Goal: Task Accomplishment & Management: Complete application form

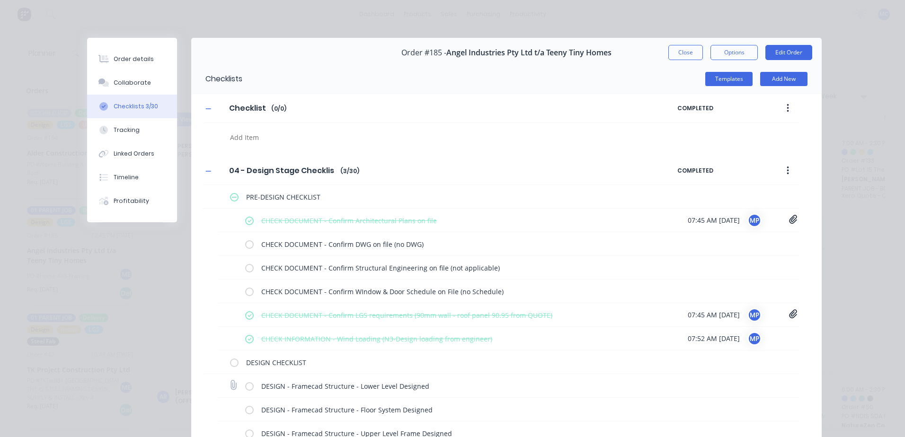
scroll to position [189, 0]
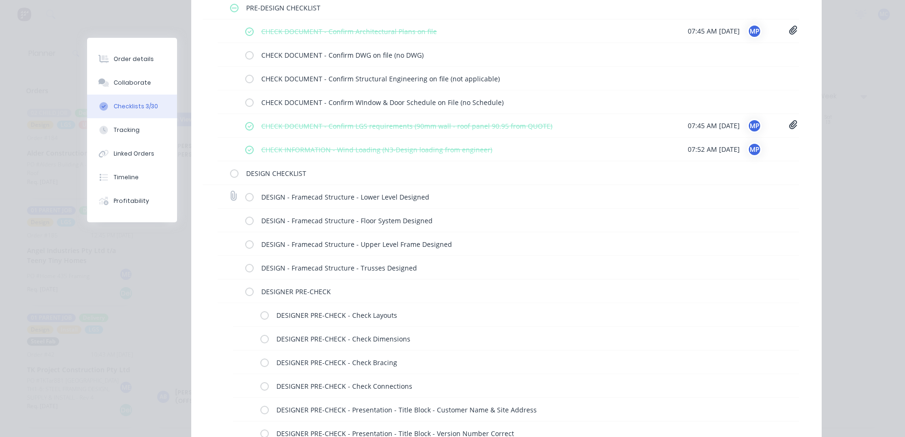
click at [245, 202] on div "DESIGN - Framecad Structure - Lower Level Designed" at bounding box center [453, 196] width 416 height 19
click at [245, 198] on label at bounding box center [249, 197] width 9 height 10
click at [0, 0] on input "checkbox" at bounding box center [0, 0] width 0 height 0
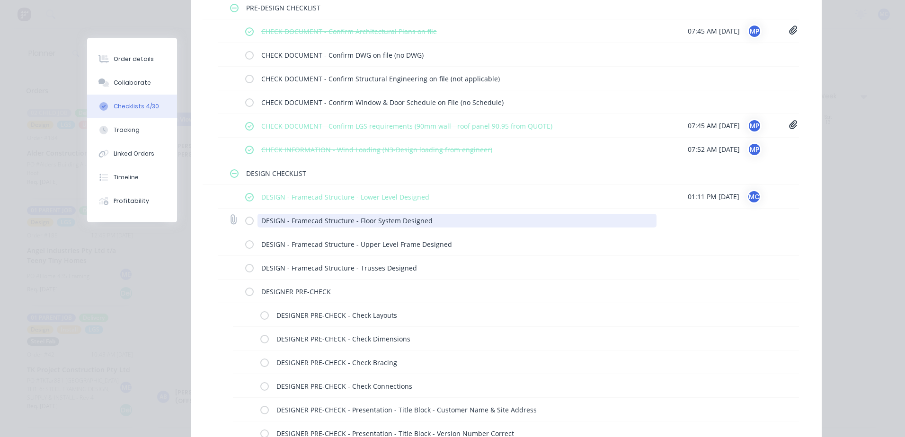
type textarea "x"
click at [438, 219] on textarea "DESIGN - Framecad Structure - Floor System Designed" at bounding box center [456, 221] width 399 height 14
type textarea "DESIGN - Framecad Structure - Floor System Designed"
type textarea "x"
type textarea "DESIGN - Framecad Structure - Floor System Designed ("
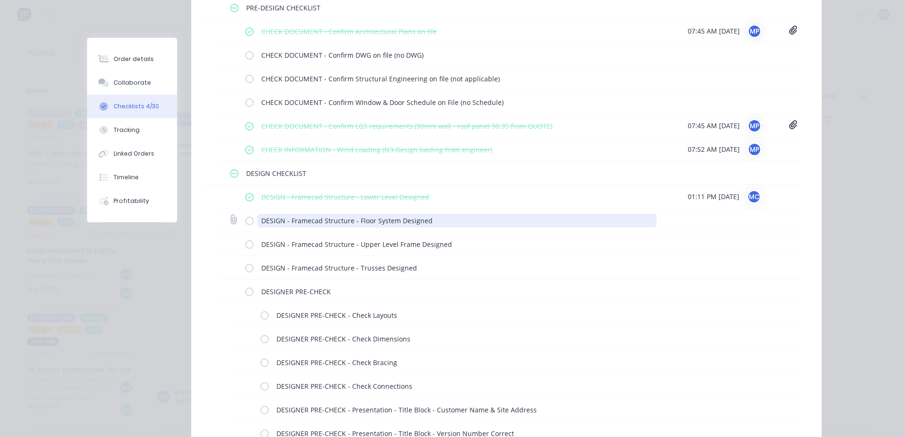
type textarea "x"
type textarea "DESIGN - Framecad Structure - Floor System Designed (N"
type textarea "x"
type textarea "DESIGN - Framecad Structure - Floor System Designed (NA"
type textarea "x"
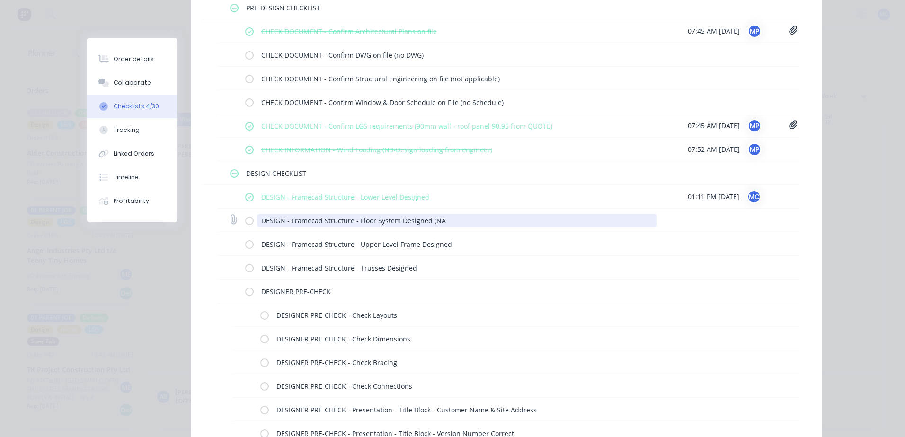
type textarea "DESIGN - Framecad Structure - Floor System Designed (N"
type textarea "x"
type textarea "DESIGN - Framecad Structure - Floor System Designed (No"
type textarea "x"
type textarea "DESIGN - Framecad Structure - Floor System Designed (Not"
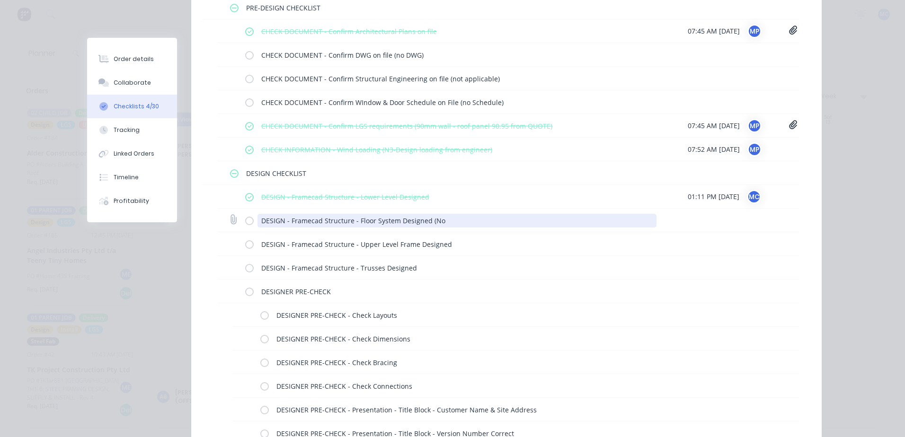
type textarea "x"
type textarea "DESIGN - Framecad Structure - Floor System Designed (Not"
type textarea "x"
type textarea "DESIGN - Framecad Structure - Floor System Designed (Not a"
type textarea "x"
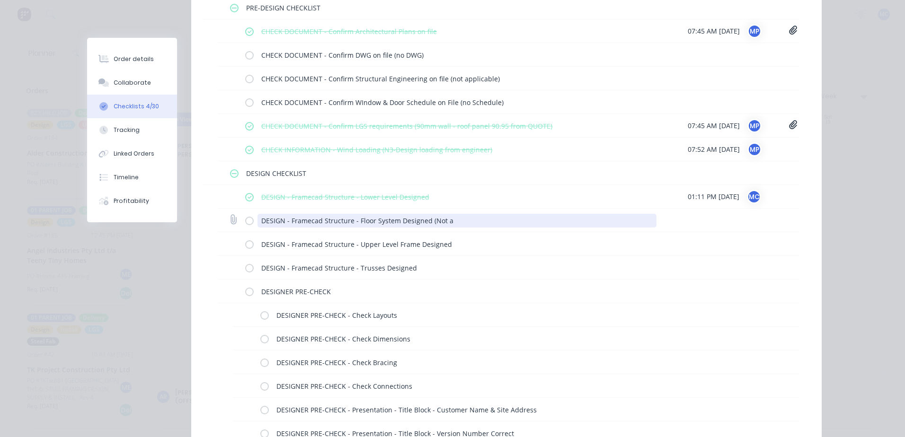
type textarea "DESIGN - Framecad Structure - Floor System Designed (Not ao"
type textarea "x"
type textarea "DESIGN - Framecad Structure - Floor System Designed (Not aoo"
type textarea "x"
type textarea "DESIGN - Framecad Structure - Floor System Designed (Not ao"
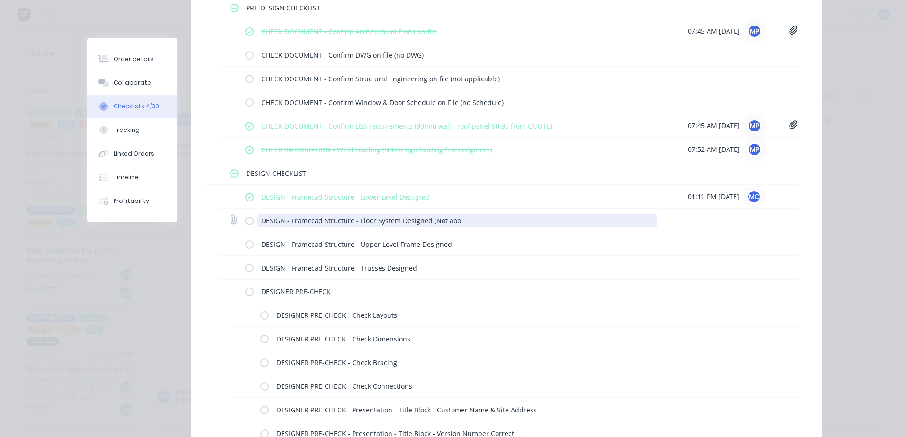
type textarea "x"
type textarea "DESIGN - Framecad Structure - Floor System Designed (Not a"
type textarea "x"
type textarea "DESIGN - Framecad Structure - Floor System Designed (Not ap"
type textarea "x"
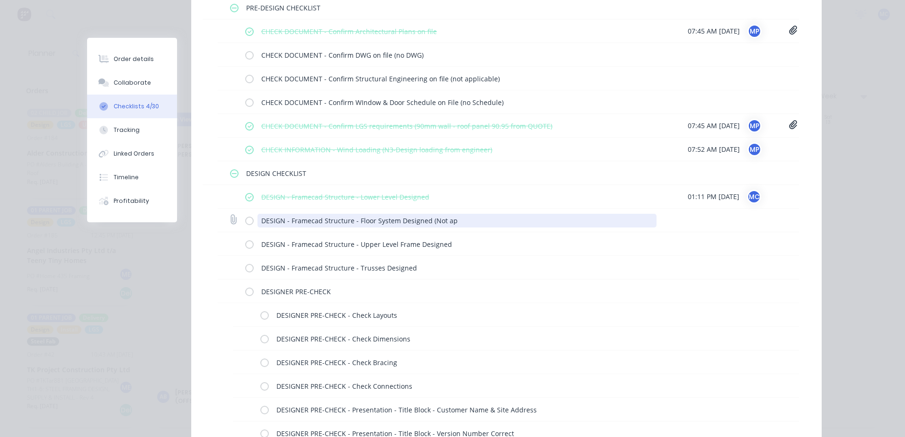
type textarea "DESIGN - Framecad Structure - Floor System Designed (Not app"
type textarea "x"
type textarea "DESIGN - Framecad Structure - Floor System Designed (Not appl"
type textarea "x"
type textarea "DESIGN - Framecad Structure - Floor System Designed (Not appli"
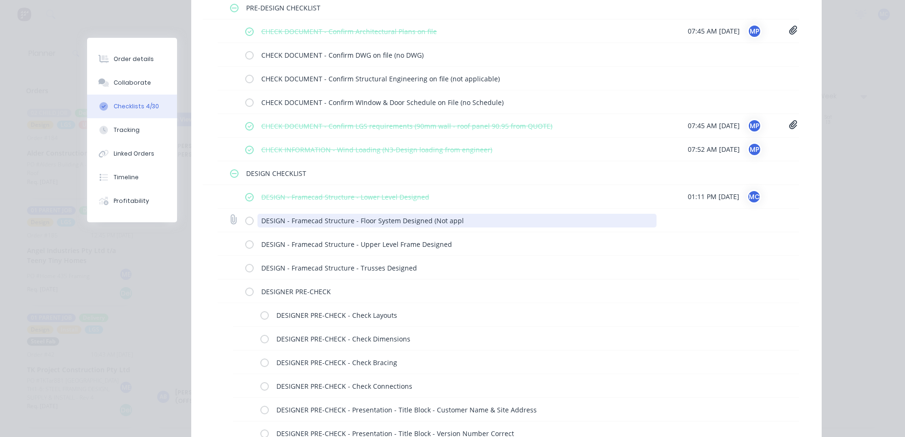
type textarea "x"
type textarea "DESIGN - Framecad Structure - Floor System Designed (Not applic"
type textarea "x"
type textarea "DESIGN - Framecad Structure - Floor System Designed (Not applica"
type textarea "x"
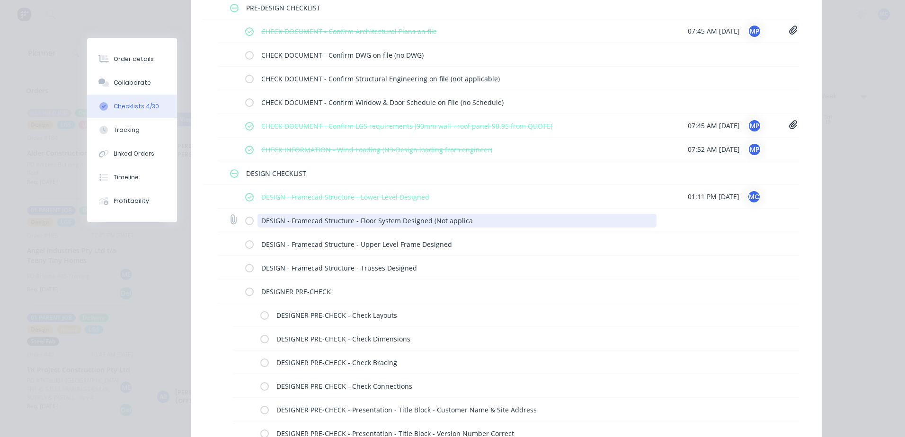
type textarea "DESIGN - Framecad Structure - Floor System Designed (Not applicat"
type textarea "x"
type textarea "DESIGN - Framecad Structure - Floor System Designed (Not applica"
type textarea "x"
type textarea "DESIGN - Framecad Structure - Floor System Designed (Not applicab"
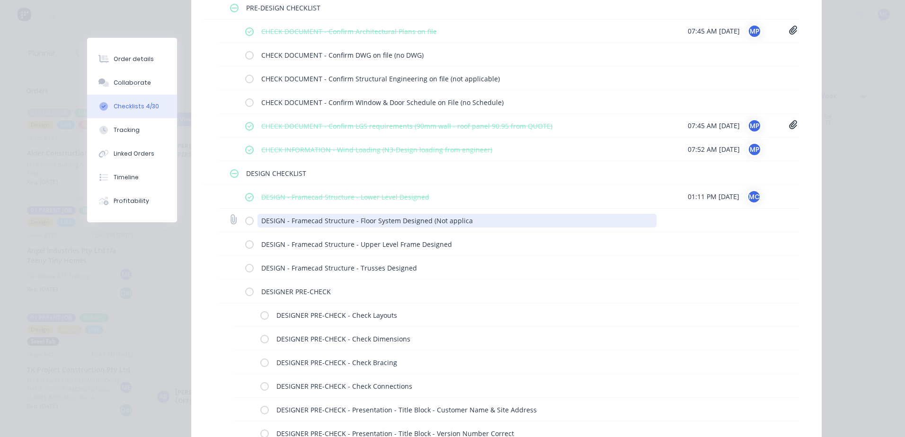
type textarea "x"
type textarea "DESIGN - Framecad Structure - Floor System Designed (Not applicabl"
type textarea "x"
type textarea "DESIGN - Framecad Structure - Floor System Designed (Not applicable"
type textarea "x"
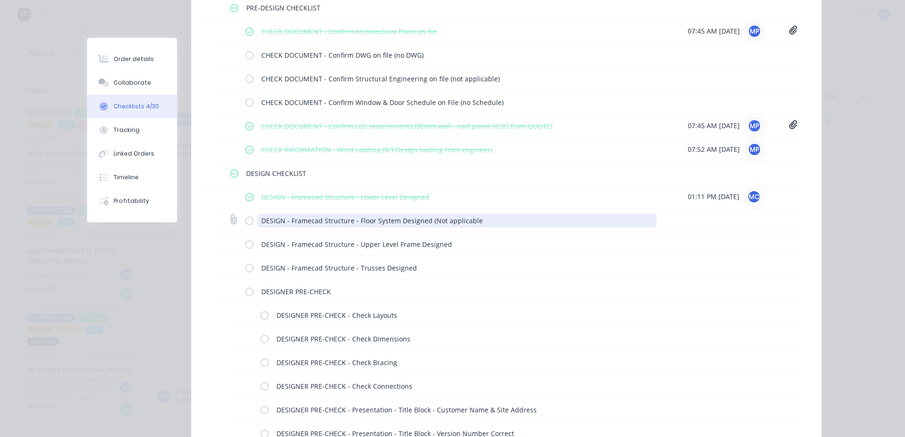
type textarea "DESIGN - Framecad Structure - Floor System Designed (Not applicable)"
type textarea "x"
type textarea "DESIGN - Framecad Structure - Floor System Designed (Not applicable)"
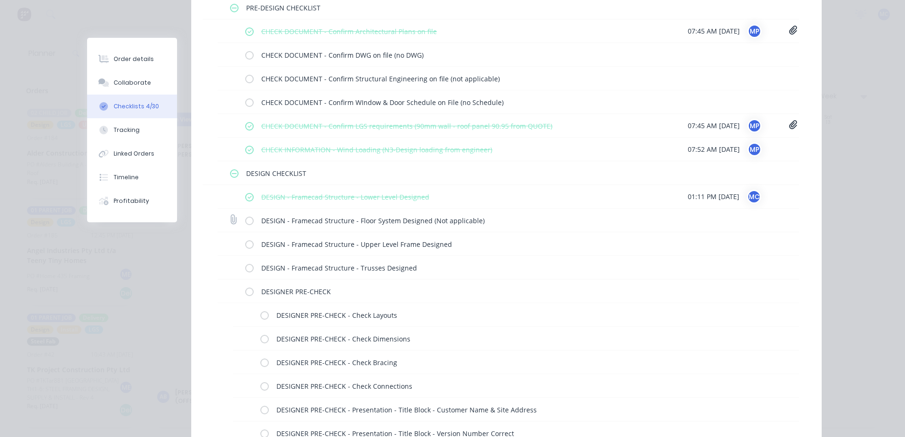
click at [245, 218] on label at bounding box center [249, 220] width 9 height 10
click at [0, 0] on input "checkbox" at bounding box center [0, 0] width 0 height 0
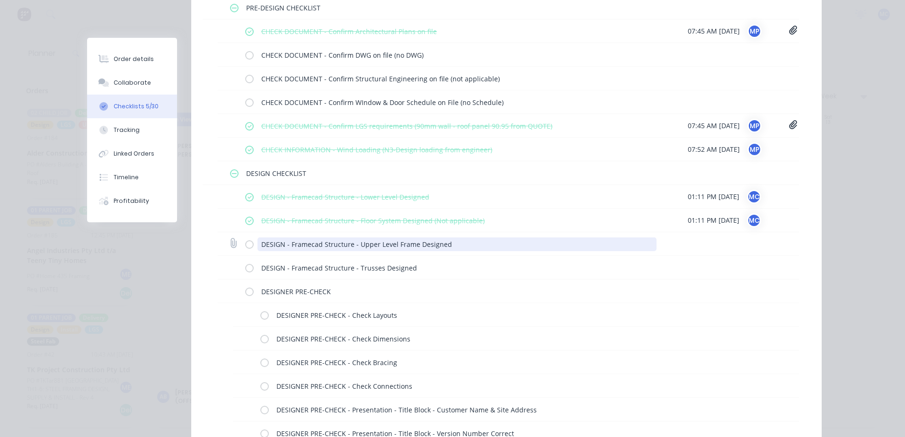
type textarea "x"
click at [453, 246] on textarea "DESIGN - Framecad Structure - Upper Level Frame Designed" at bounding box center [456, 245] width 399 height 14
type textarea "DESIGN - Framecad Structure - Upper Level Frame Designed"
type textarea "x"
type textarea "DESIGN - Framecad Structure - Upper Level Frame Designed N"
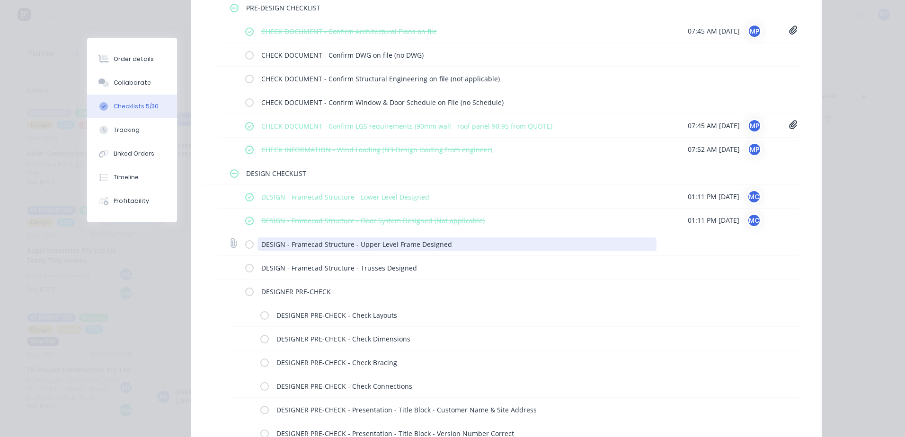
type textarea "x"
type textarea "DESIGN - Framecad Structure - Upper Level Frame Designed No"
type textarea "x"
type textarea "DESIGN - Framecad Structure - Upper Level Frame Designed Not"
type textarea "x"
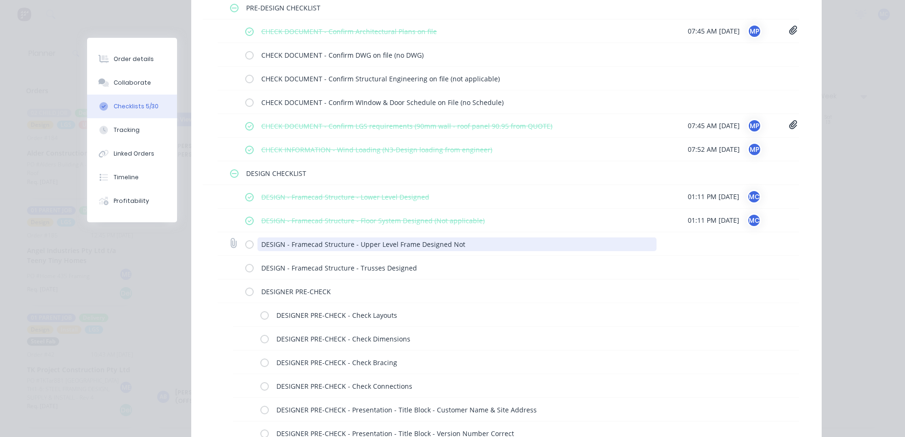
type textarea "DESIGN - Framecad Structure - Upper Level Frame Designed No"
type textarea "x"
type textarea "DESIGN - Framecad Structure - Upper Level Frame Designed N"
type textarea "x"
type textarea "DESIGN - Framecad Structure - Upper Level Frame Designed"
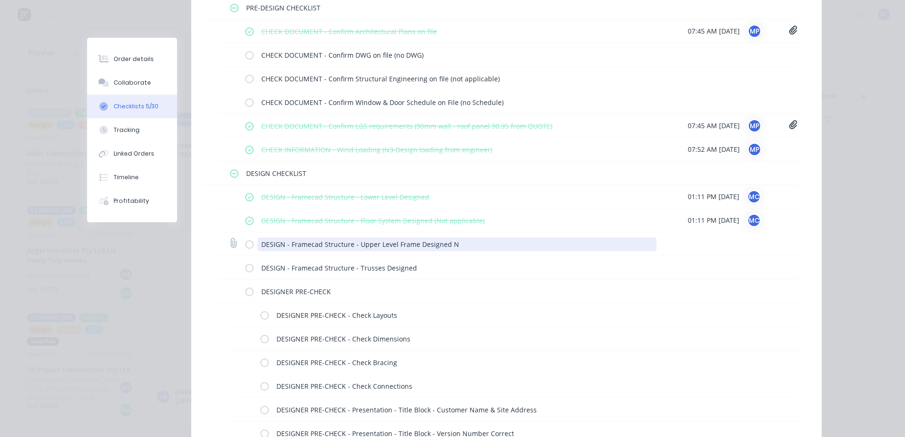
type textarea "x"
type textarea "DESIGN - Framecad Structure - Upper Level Frame Designed ("
type textarea "x"
type textarea "DESIGN - Framecad Structure - Upper Level Frame Designed (N"
type textarea "x"
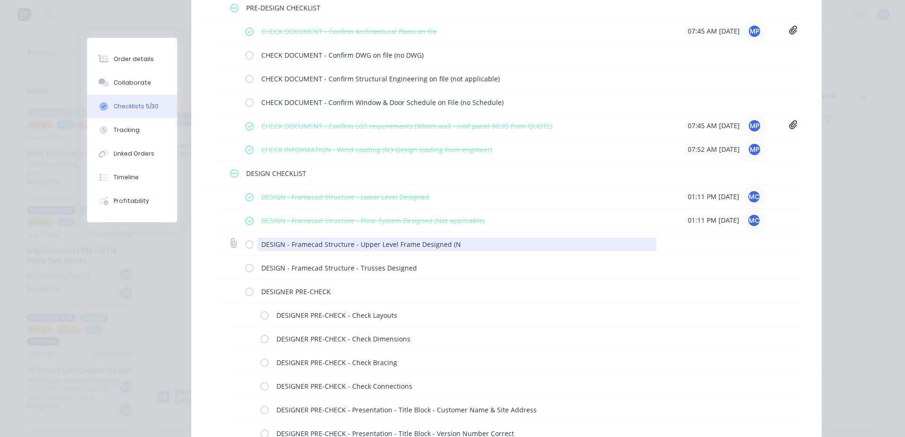
type textarea "DESIGN - Framecad Structure - Upper Level Frame Designed (No"
type textarea "x"
type textarea "DESIGN - Framecad Structure - Upper Level Frame Designed (Not"
type textarea "x"
type textarea "DESIGN - Framecad Structure - Upper Level Frame Designed (Not"
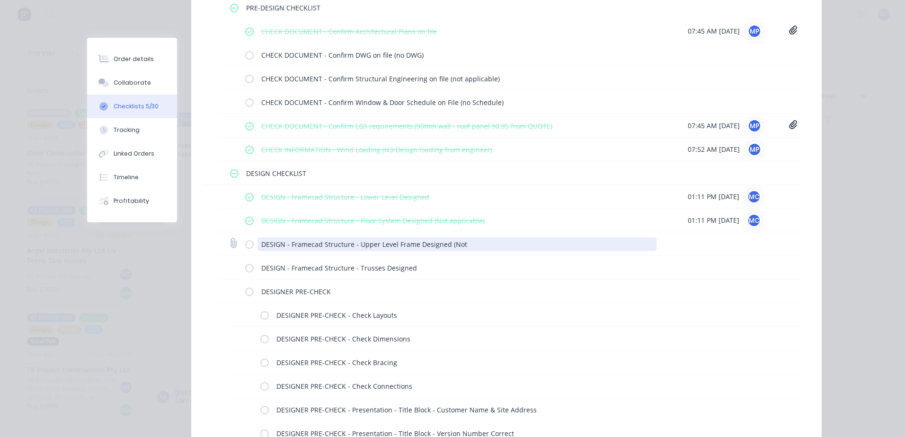
type textarea "x"
type textarea "DESIGN - Framecad Structure - Upper Level Frame Designed (Not a"
type textarea "x"
type textarea "DESIGN - Framecad Structure - Upper Level Frame Designed (Not ap"
type textarea "x"
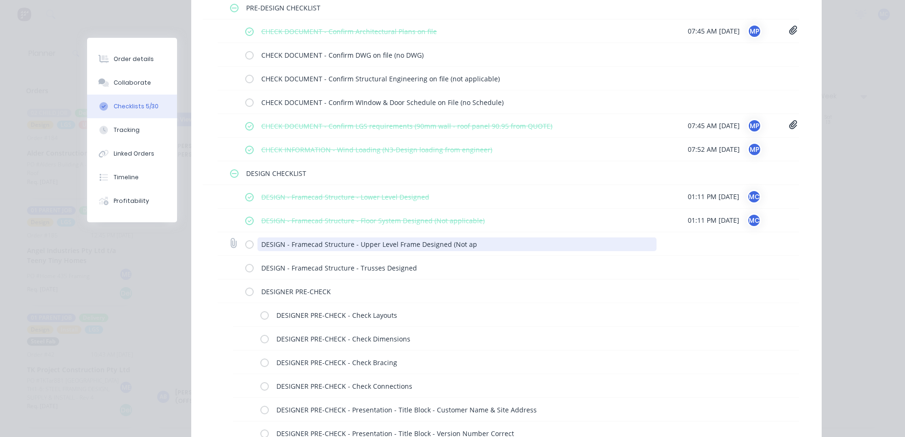
type textarea "DESIGN - Framecad Structure - Upper Level Frame Designed (Not app"
type textarea "x"
type textarea "DESIGN - Framecad Structure - Upper Level Frame Designed (Not appl"
type textarea "x"
type textarea "DESIGN - Framecad Structure - Upper Level Frame Designed (Not appli"
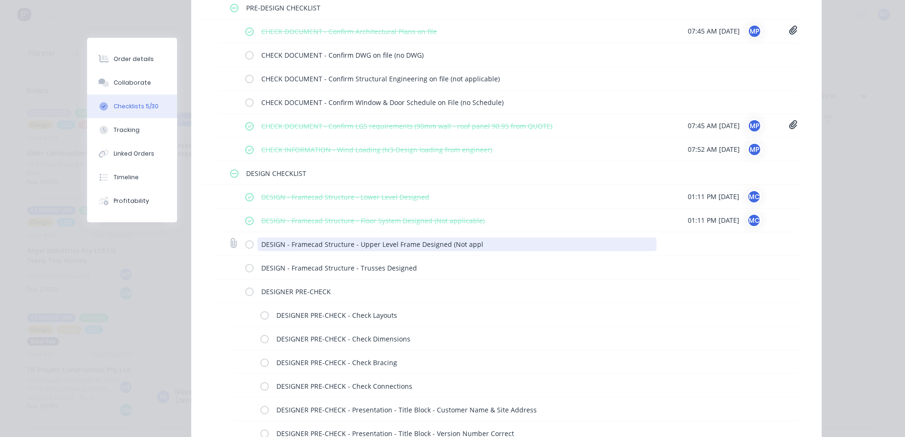
type textarea "x"
type textarea "DESIGN - Framecad Structure - Upper Level Frame Designed (Not applic"
type textarea "x"
type textarea "DESIGN - Framecad Structure - Upper Level Frame Designed (Not applica"
type textarea "x"
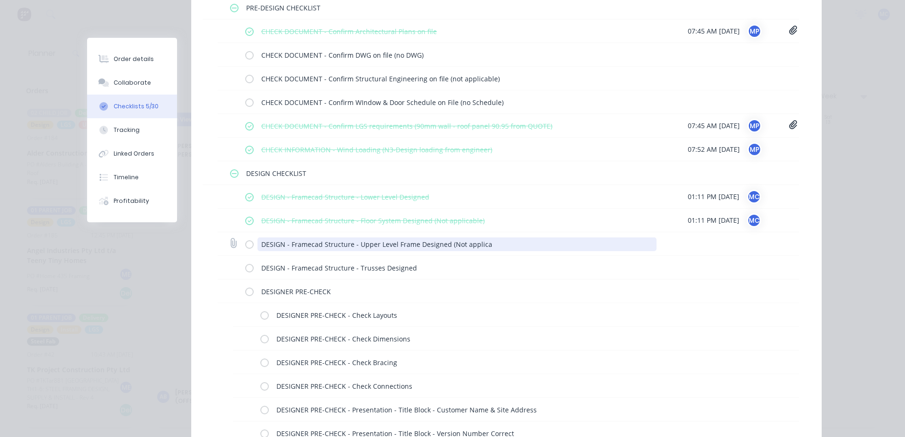
type textarea "DESIGN - Framecad Structure - Upper Level Frame Designed (Not applicab"
type textarea "x"
type textarea "DESIGN - Framecad Structure - Upper Level Frame Designed (Not applicabe"
type textarea "x"
type textarea "DESIGN - Framecad Structure - Upper Level Frame Designed (Not applicab"
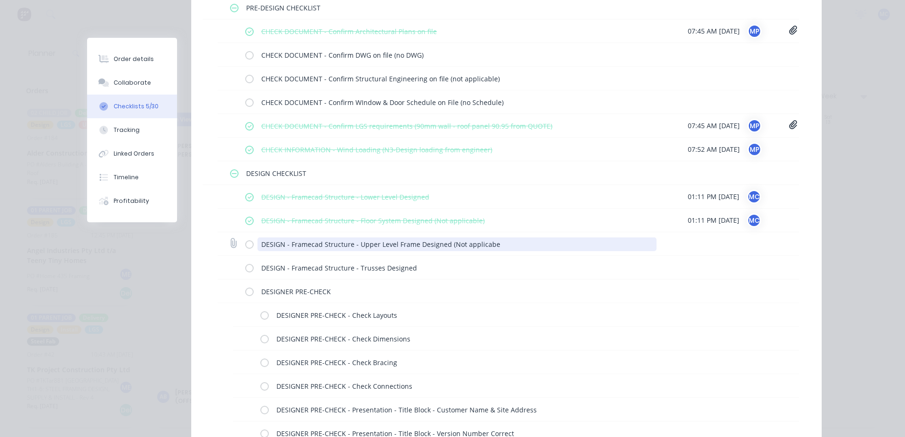
type textarea "x"
type textarea "DESIGN - Framecad Structure - Upper Level Frame Designed (Not applicabl"
type textarea "x"
type textarea "DESIGN - Framecad Structure - Upper Level Frame Designed (Not applicable"
type textarea "x"
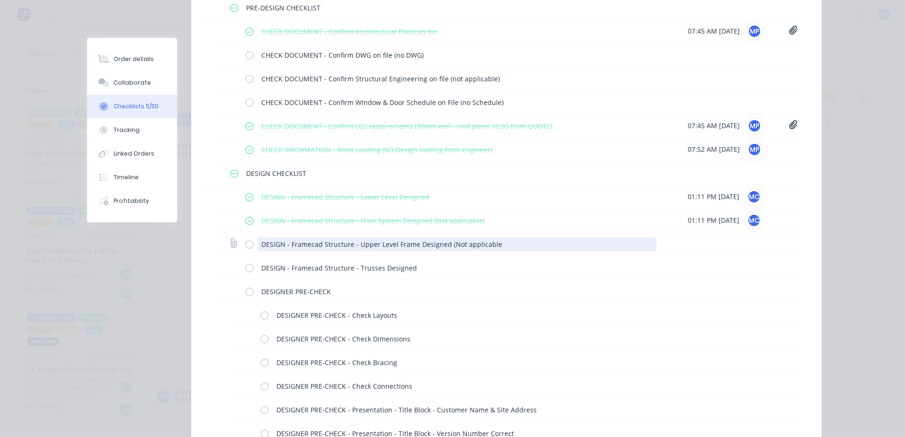
type textarea "DESIGN - Framecad Structure - Upper Level Frame Designed (Not applicable)"
type textarea "x"
type textarea "DESIGN - Framecad Structure - Upper Level Frame Designed (Not applicable)"
click at [247, 245] on label at bounding box center [249, 244] width 9 height 10
click at [0, 0] on input "checkbox" at bounding box center [0, 0] width 0 height 0
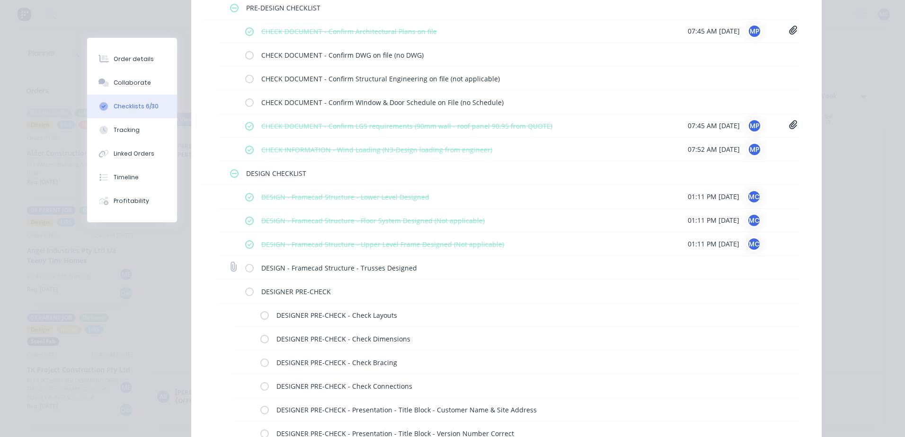
click at [245, 267] on label at bounding box center [249, 268] width 9 height 10
click at [0, 0] on input "checkbox" at bounding box center [0, 0] width 0 height 0
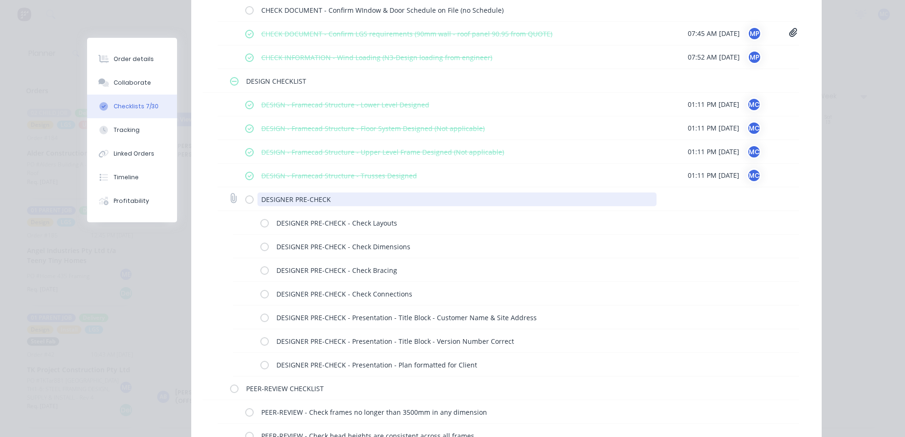
scroll to position [284, 0]
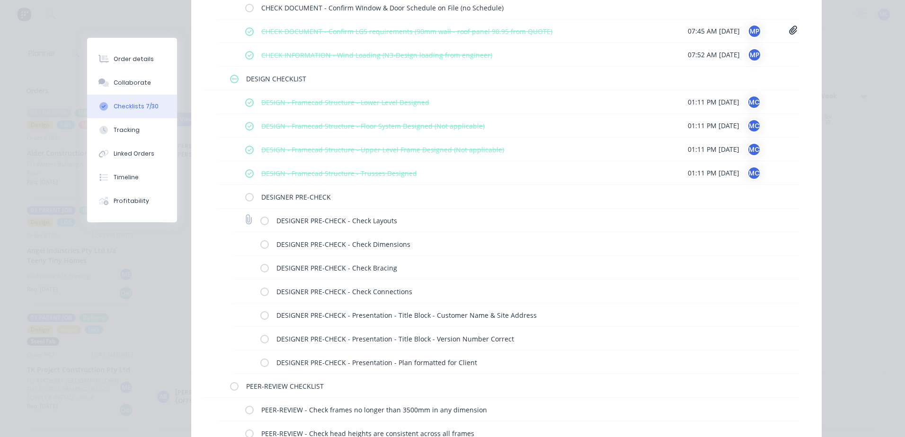
click at [262, 222] on label at bounding box center [264, 220] width 9 height 10
click at [0, 0] on input "checkbox" at bounding box center [0, 0] width 0 height 0
click at [264, 246] on label at bounding box center [264, 244] width 9 height 10
click at [0, 0] on input "checkbox" at bounding box center [0, 0] width 0 height 0
click at [261, 267] on label at bounding box center [264, 268] width 9 height 10
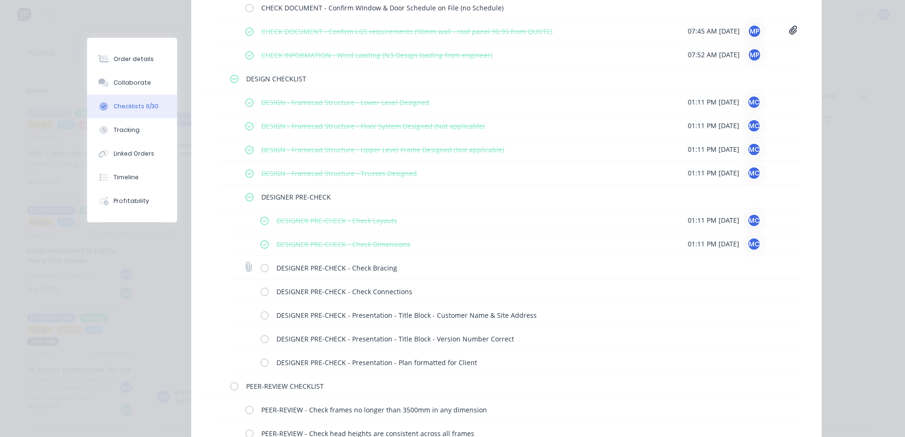
click at [0, 0] on input "checkbox" at bounding box center [0, 0] width 0 height 0
click at [262, 289] on label at bounding box center [264, 291] width 9 height 10
click at [0, 0] on input "checkbox" at bounding box center [0, 0] width 0 height 0
click at [262, 314] on label at bounding box center [264, 315] width 9 height 10
click at [0, 0] on input "checkbox" at bounding box center [0, 0] width 0 height 0
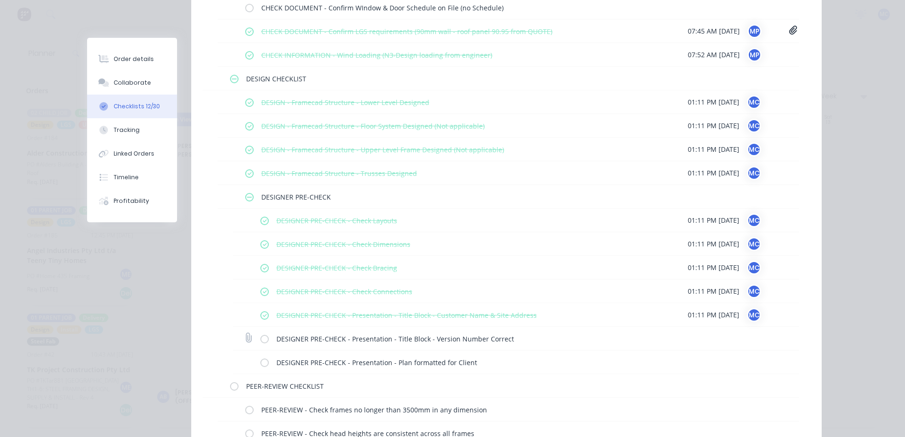
click at [255, 338] on div "DESIGNER PRE-CHECK - Presentation - Title Block - Version Number Correct" at bounding box center [516, 339] width 566 height 24
click at [256, 338] on div "DESIGNER PRE-CHECK - Presentation - Title Block - Version Number Correct" at bounding box center [516, 339] width 566 height 24
click at [260, 340] on label at bounding box center [264, 339] width 9 height 10
click at [0, 0] on input "checkbox" at bounding box center [0, 0] width 0 height 0
click at [261, 364] on label at bounding box center [264, 362] width 9 height 10
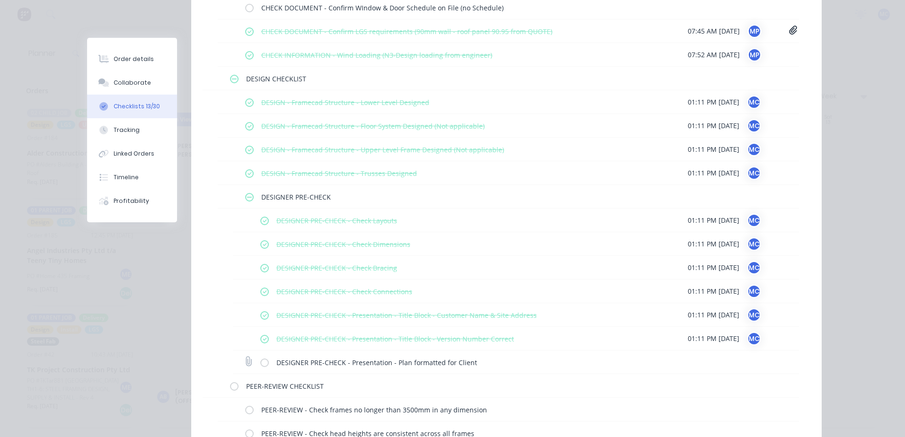
click at [0, 0] on input "checkbox" at bounding box center [0, 0] width 0 height 0
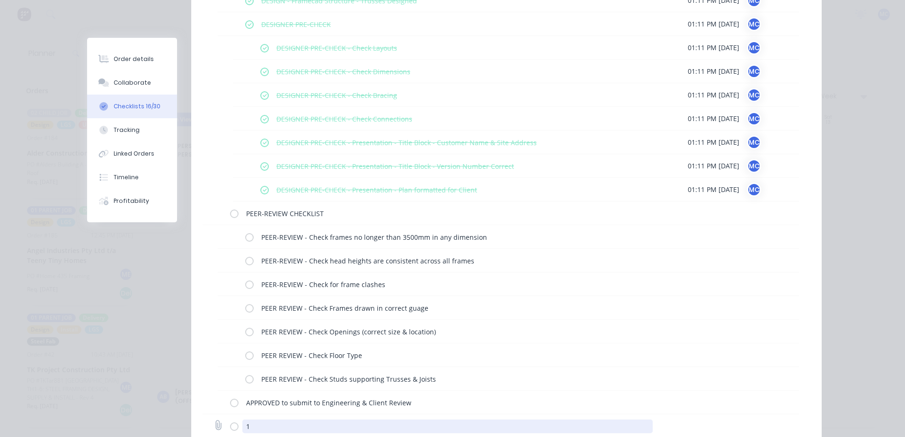
scroll to position [523, 0]
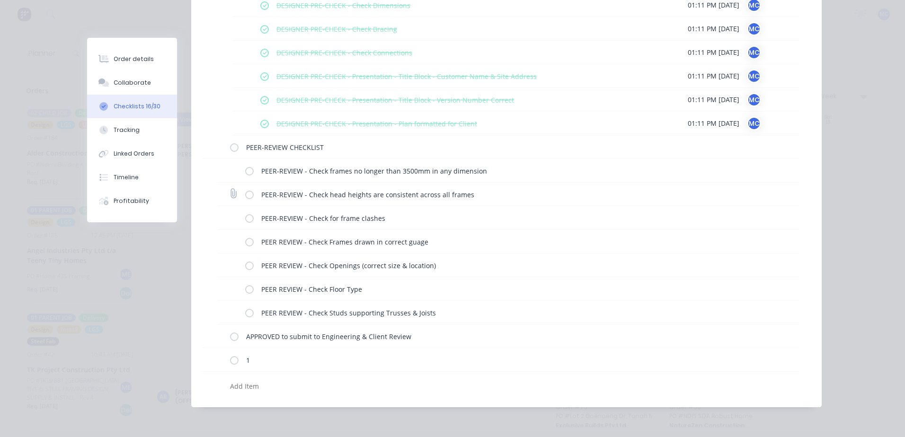
click at [249, 195] on label at bounding box center [249, 194] width 9 height 10
click at [0, 0] on input "checkbox" at bounding box center [0, 0] width 0 height 0
click at [245, 240] on label at bounding box center [249, 242] width 9 height 10
click at [0, 0] on input "checkbox" at bounding box center [0, 0] width 0 height 0
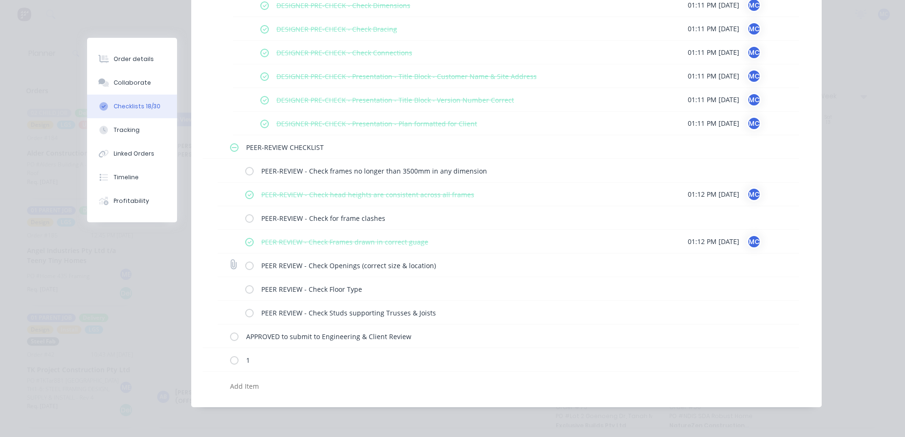
click at [249, 264] on label at bounding box center [249, 265] width 9 height 10
click at [0, 0] on input "checkbox" at bounding box center [0, 0] width 0 height 0
click at [248, 291] on label at bounding box center [249, 289] width 9 height 10
click at [0, 0] on input "checkbox" at bounding box center [0, 0] width 0 height 0
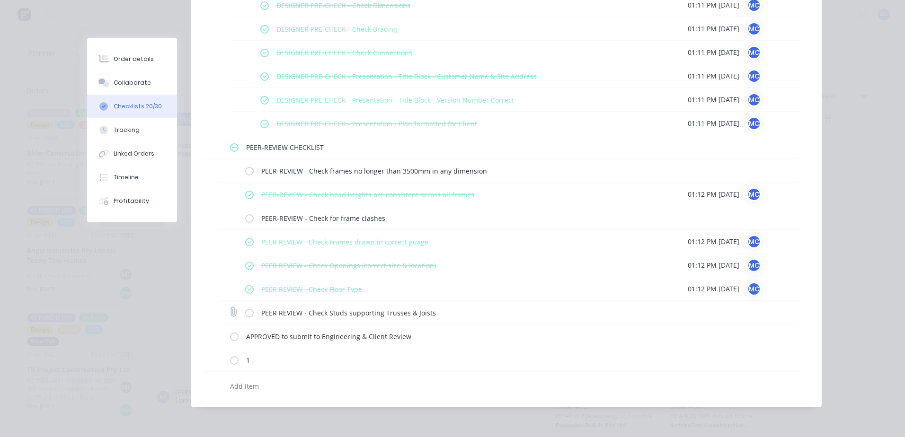
click at [248, 313] on label at bounding box center [249, 313] width 9 height 10
click at [0, 0] on input "checkbox" at bounding box center [0, 0] width 0 height 0
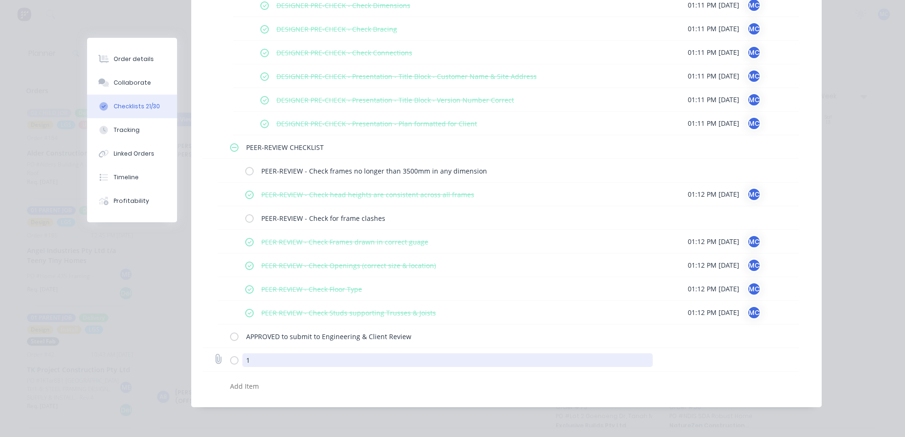
click at [271, 361] on textarea "1" at bounding box center [447, 361] width 411 height 14
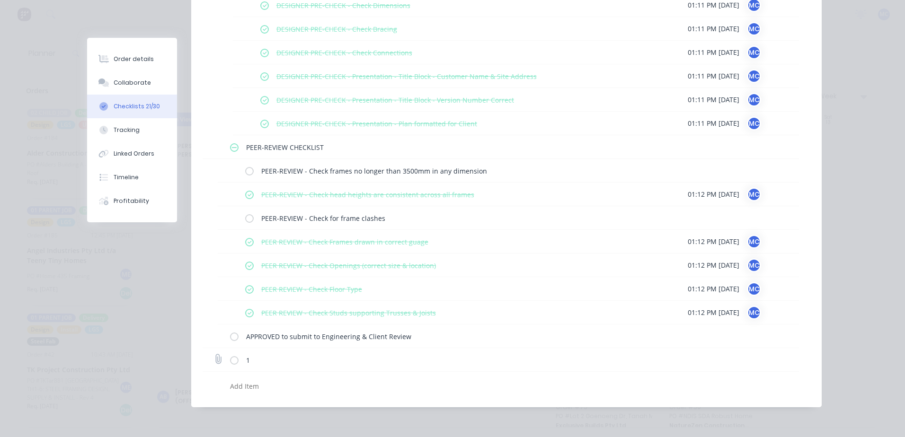
drag, startPoint x: 748, startPoint y: 357, endPoint x: 776, endPoint y: 360, distance: 28.1
click at [749, 357] on div "1" at bounding box center [501, 360] width 596 height 24
click at [785, 360] on div "1" at bounding box center [501, 360] width 596 height 24
drag, startPoint x: 787, startPoint y: 360, endPoint x: 729, endPoint y: 363, distance: 58.3
click at [746, 363] on div "1" at bounding box center [501, 360] width 596 height 24
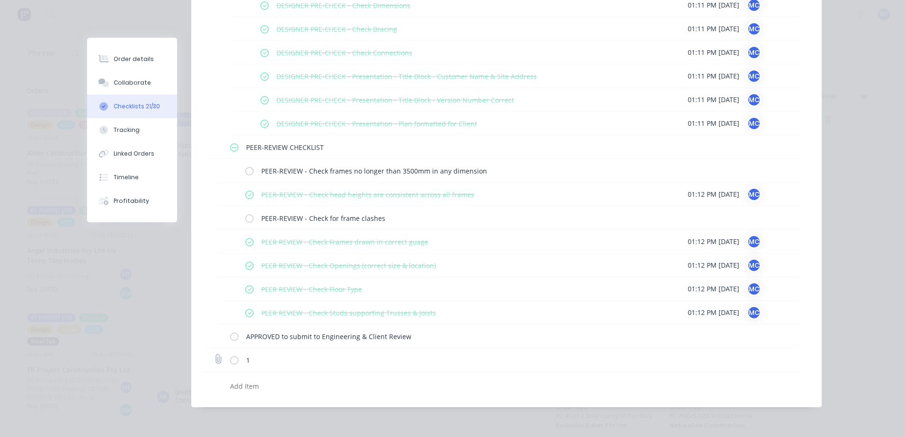
click at [781, 363] on div "1" at bounding box center [501, 360] width 596 height 24
click at [795, 360] on div "1" at bounding box center [501, 360] width 596 height 24
click at [797, 359] on div "04 - Design Stage Checklist 04 - Design Stage Checklist Enter Checklist name ( …" at bounding box center [506, 15] width 630 height 763
click at [804, 357] on div "04 - Design Stage Checklist 04 - Design Stage Checklist Enter Checklist name ( …" at bounding box center [506, 15] width 630 height 763
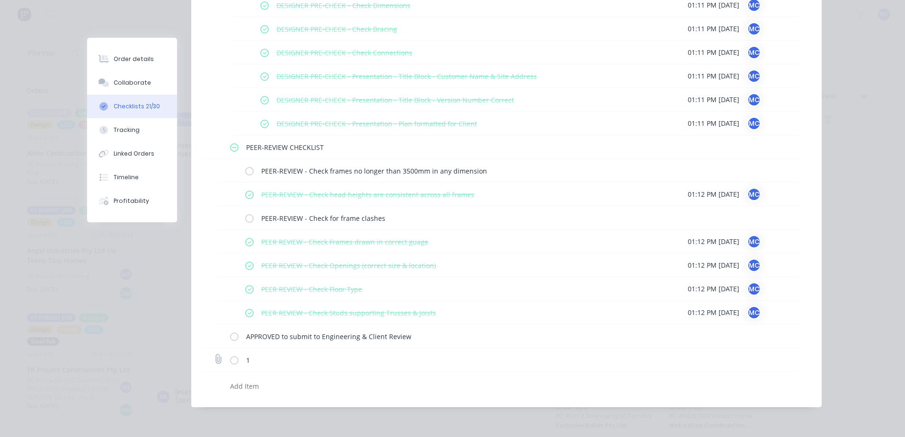
click at [214, 363] on icon at bounding box center [218, 359] width 13 height 13
click at [214, 355] on input "file" at bounding box center [214, 355] width 0 height 0
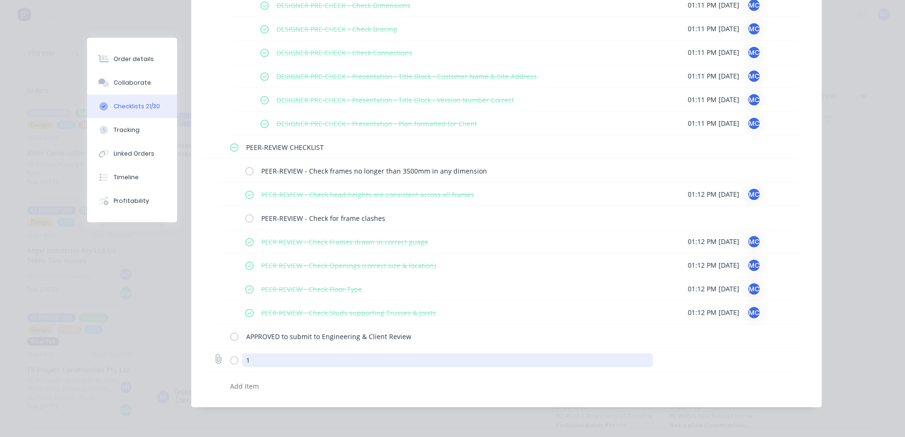
click at [336, 364] on textarea "1" at bounding box center [447, 361] width 411 height 14
type textarea "x"
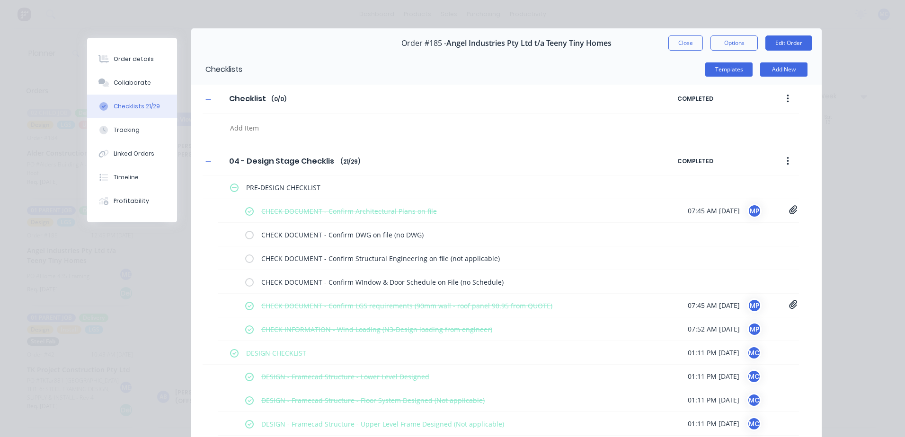
scroll to position [0, 0]
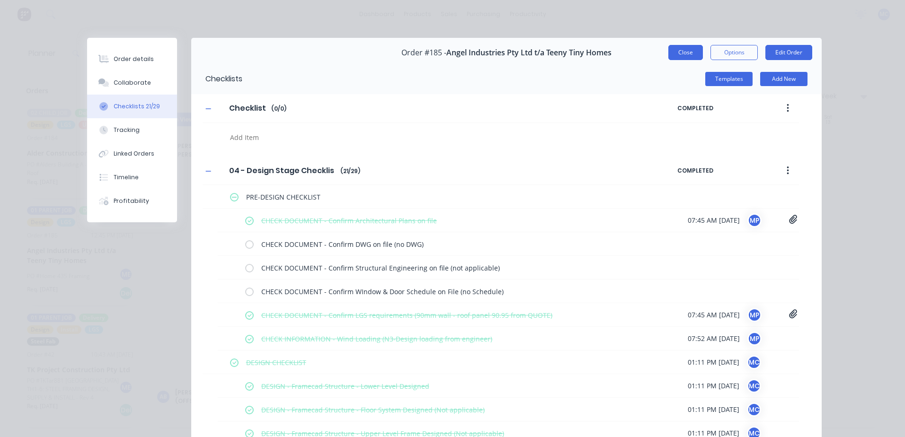
click at [669, 50] on button "Close" at bounding box center [685, 52] width 35 height 15
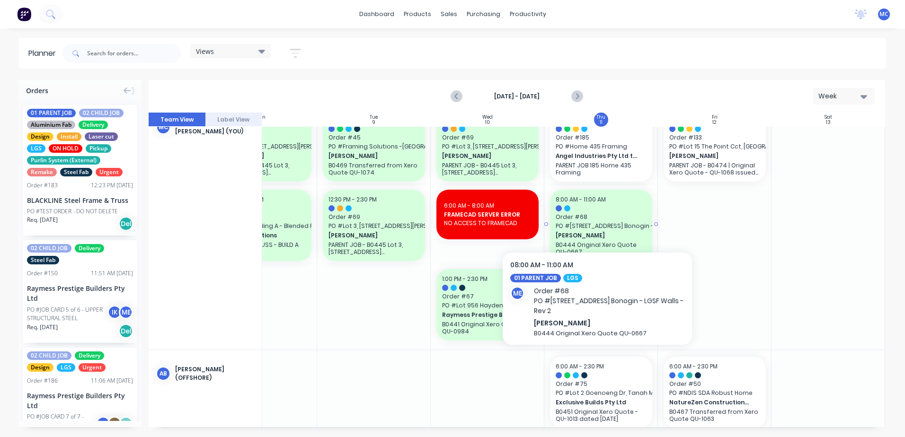
scroll to position [0, 176]
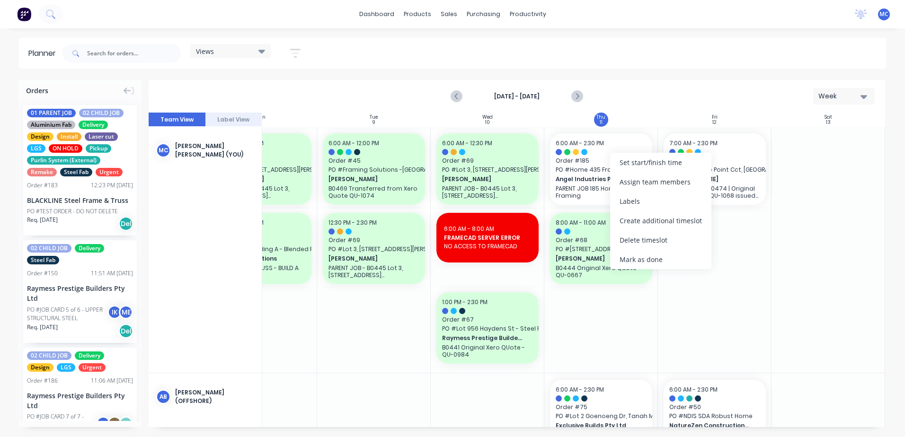
click at [394, 50] on div "Views Save new view None (Default) edit DESIGN TEAM (INTERNAL) edit ENGINEERING…" at bounding box center [473, 53] width 825 height 28
